Goal: Communication & Community: Answer question/provide support

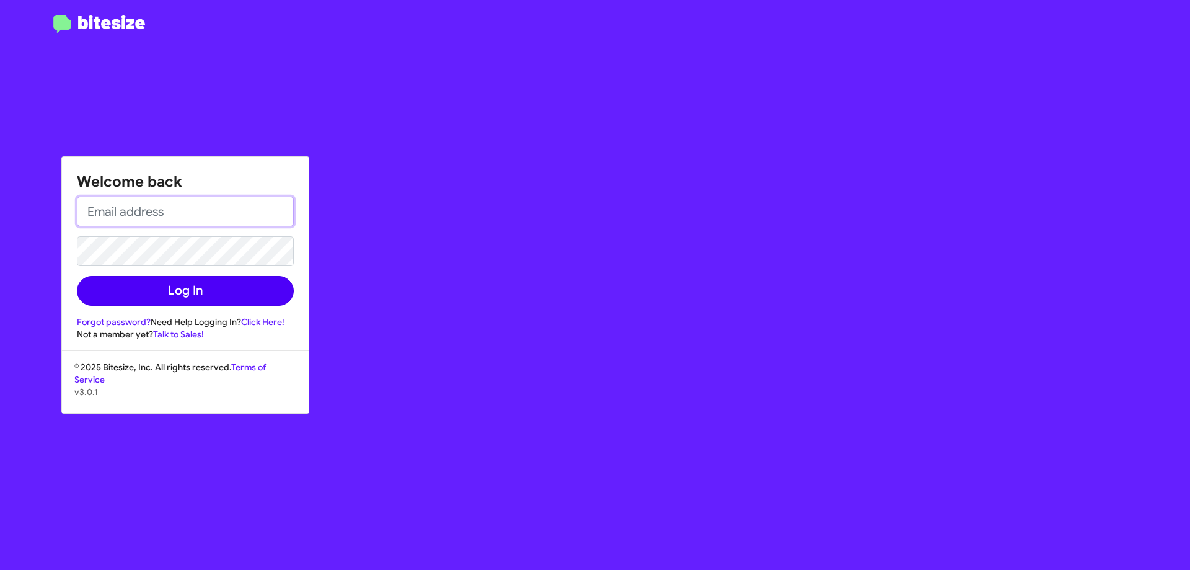
type input "[EMAIL_ADDRESS][DOMAIN_NAME]"
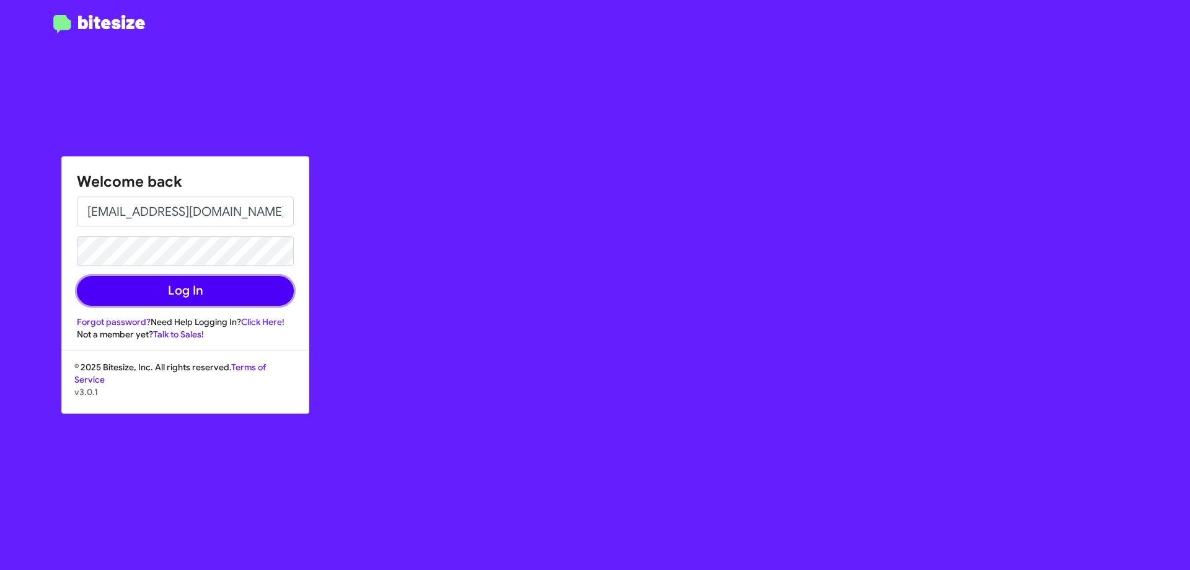
click at [212, 287] on button "Log In" at bounding box center [185, 291] width 217 height 30
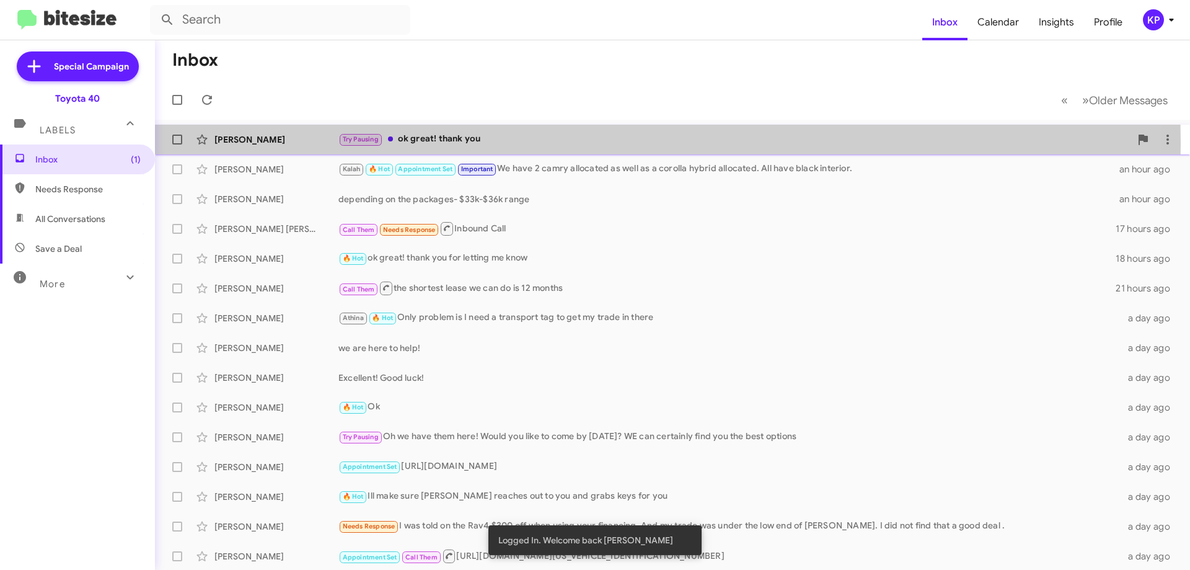
click at [305, 144] on div "[PERSON_NAME]" at bounding box center [276, 139] width 124 height 12
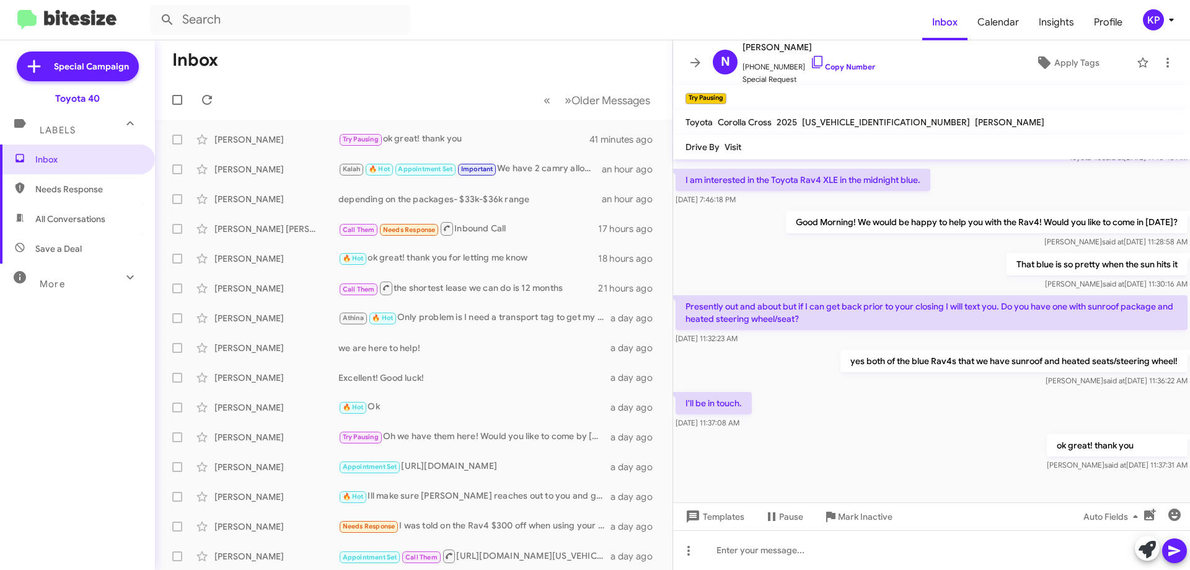
scroll to position [572, 0]
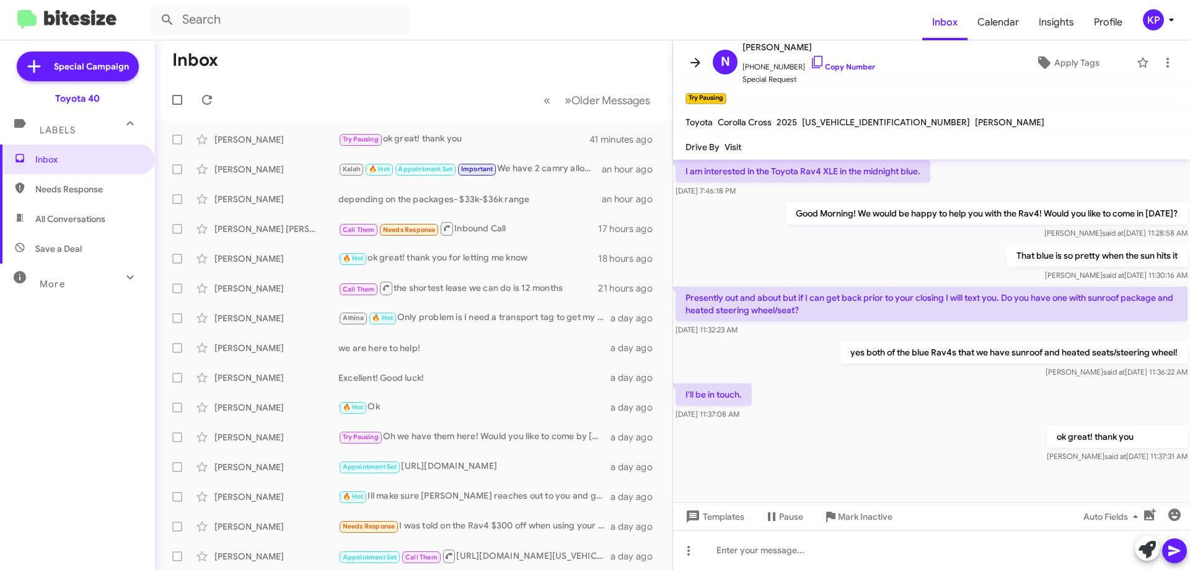
click at [694, 61] on icon at bounding box center [695, 62] width 15 height 15
